Goal: Task Accomplishment & Management: Use online tool/utility

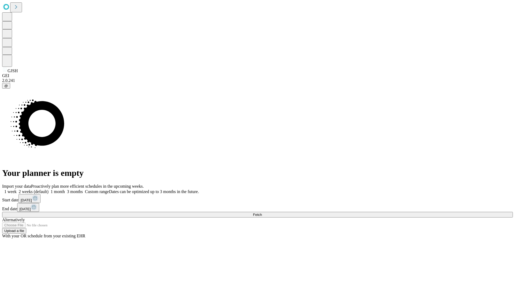
click at [262, 213] on span "Fetch" at bounding box center [257, 215] width 9 height 4
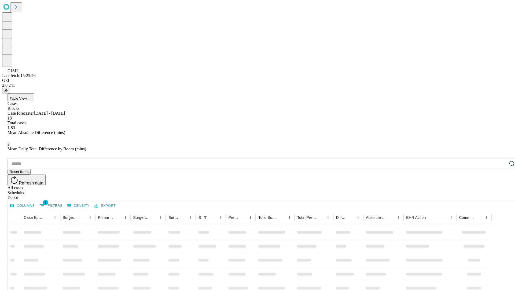
click at [501, 195] on div "Depot" at bounding box center [263, 197] width 511 height 5
